Goal: Book appointment/travel/reservation

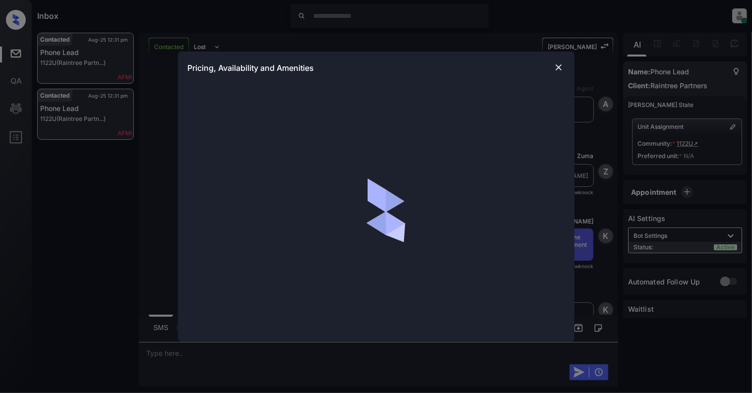
scroll to position [1713, 0]
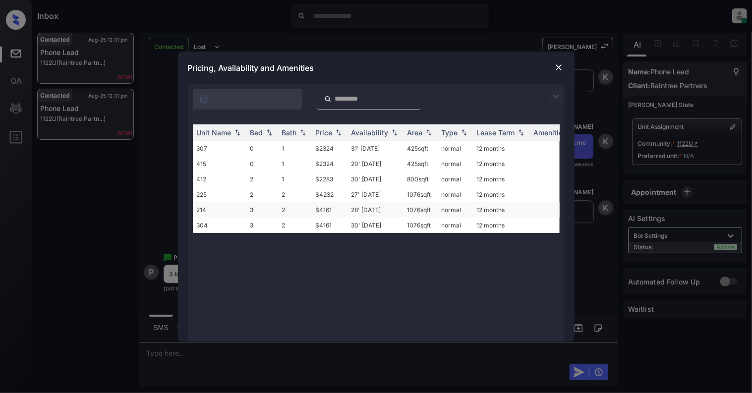
click at [242, 210] on td "214" at bounding box center [220, 209] width 54 height 15
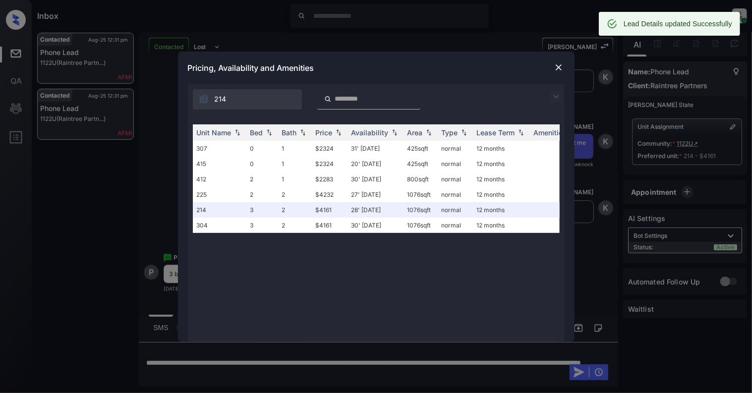
click at [562, 64] on img at bounding box center [559, 67] width 10 height 10
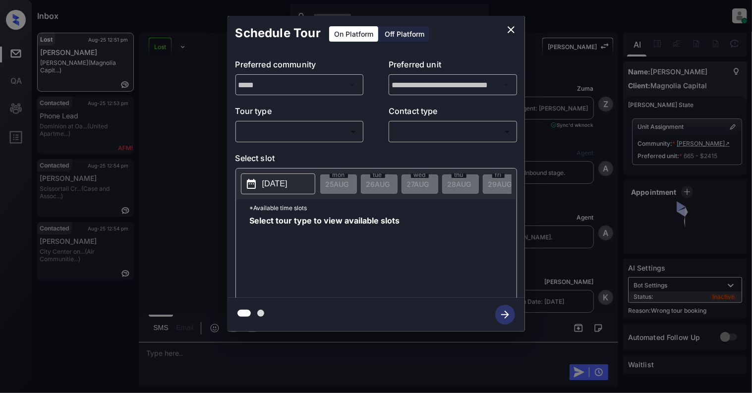
scroll to position [3998, 0]
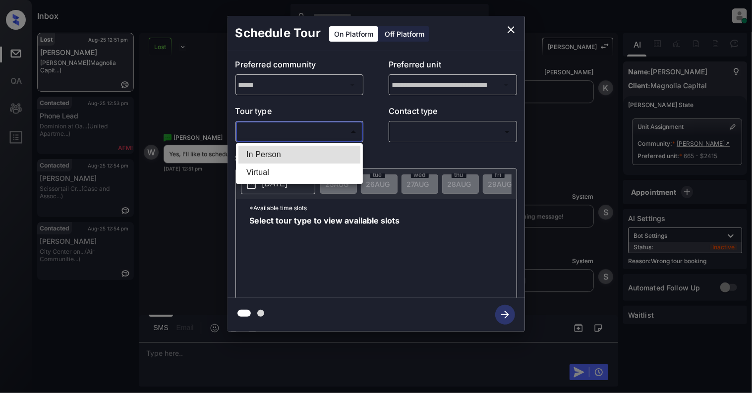
click at [292, 135] on body "Inbox [PERSON_NAME] Online Set yourself offline Set yourself on break Profile S…" at bounding box center [376, 196] width 752 height 393
click at [276, 157] on li "In Person" at bounding box center [299, 155] width 122 height 18
type input "********"
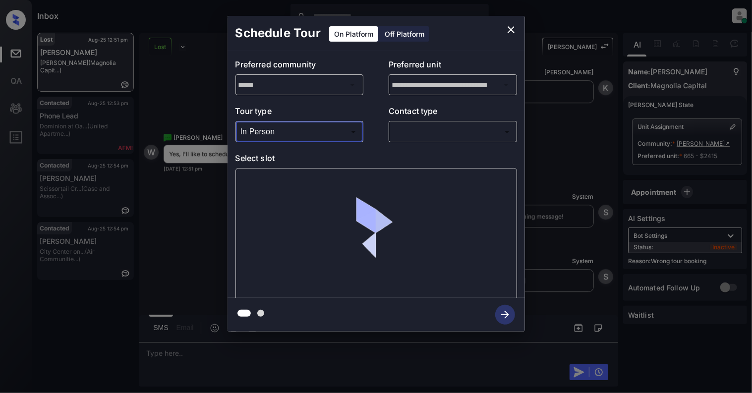
click at [447, 130] on body "Inbox [PERSON_NAME] Online Set yourself offline Set yourself on break Profile S…" at bounding box center [376, 196] width 752 height 393
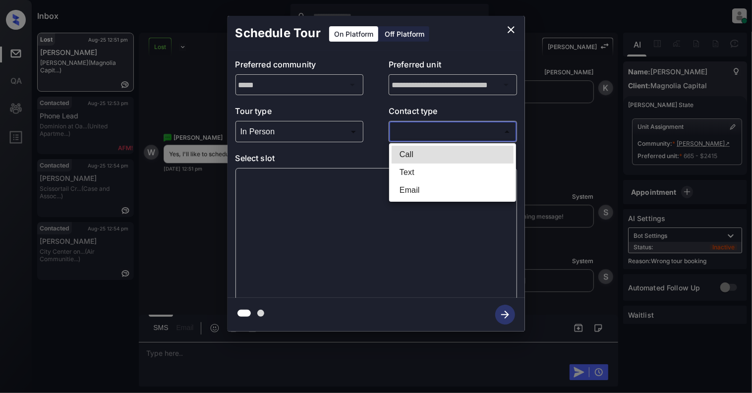
click at [419, 177] on li "Text" at bounding box center [453, 173] width 122 height 18
type input "****"
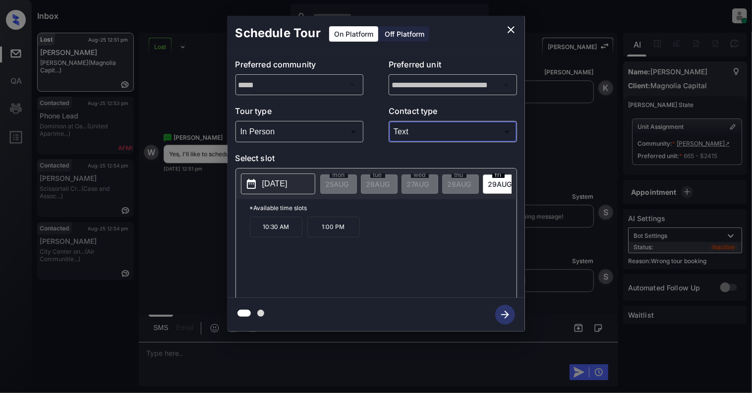
click at [287, 180] on p "[DATE]" at bounding box center [274, 184] width 25 height 12
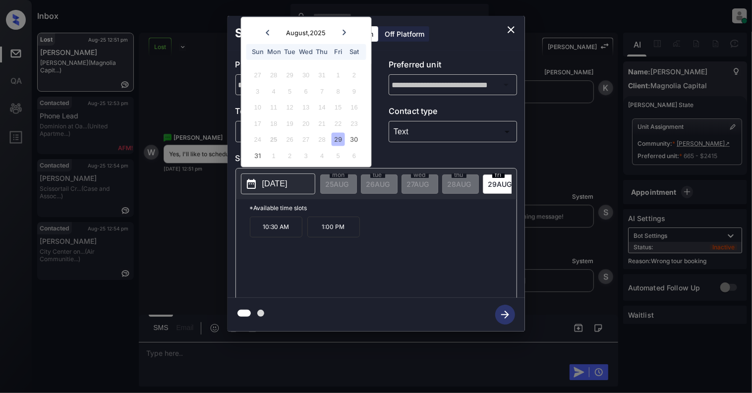
click at [510, 25] on icon "close" at bounding box center [511, 30] width 12 height 12
